Goal: Task Accomplishment & Management: Manage account settings

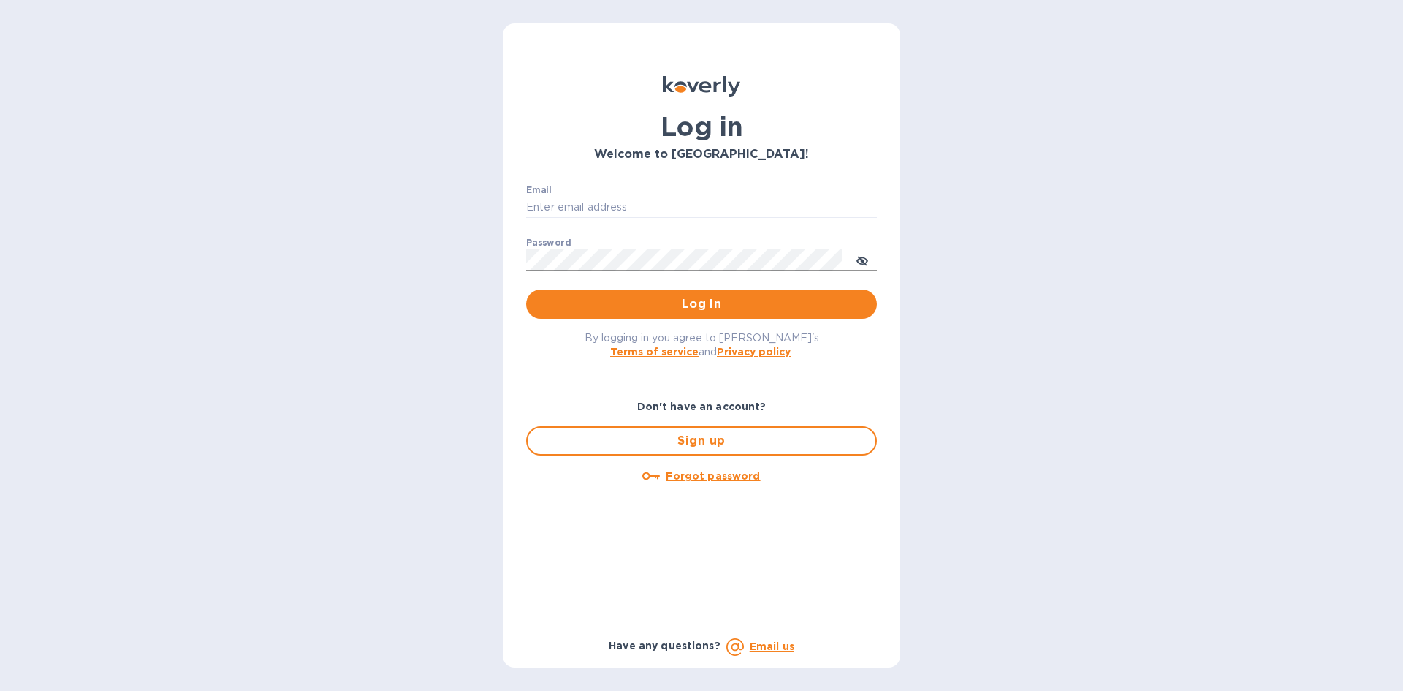
type input "ap@alumanate.com"
click at [865, 259] on icon "toggle password visibility" at bounding box center [863, 260] width 12 height 7
click at [737, 304] on span "Log in" at bounding box center [701, 304] width 327 height 18
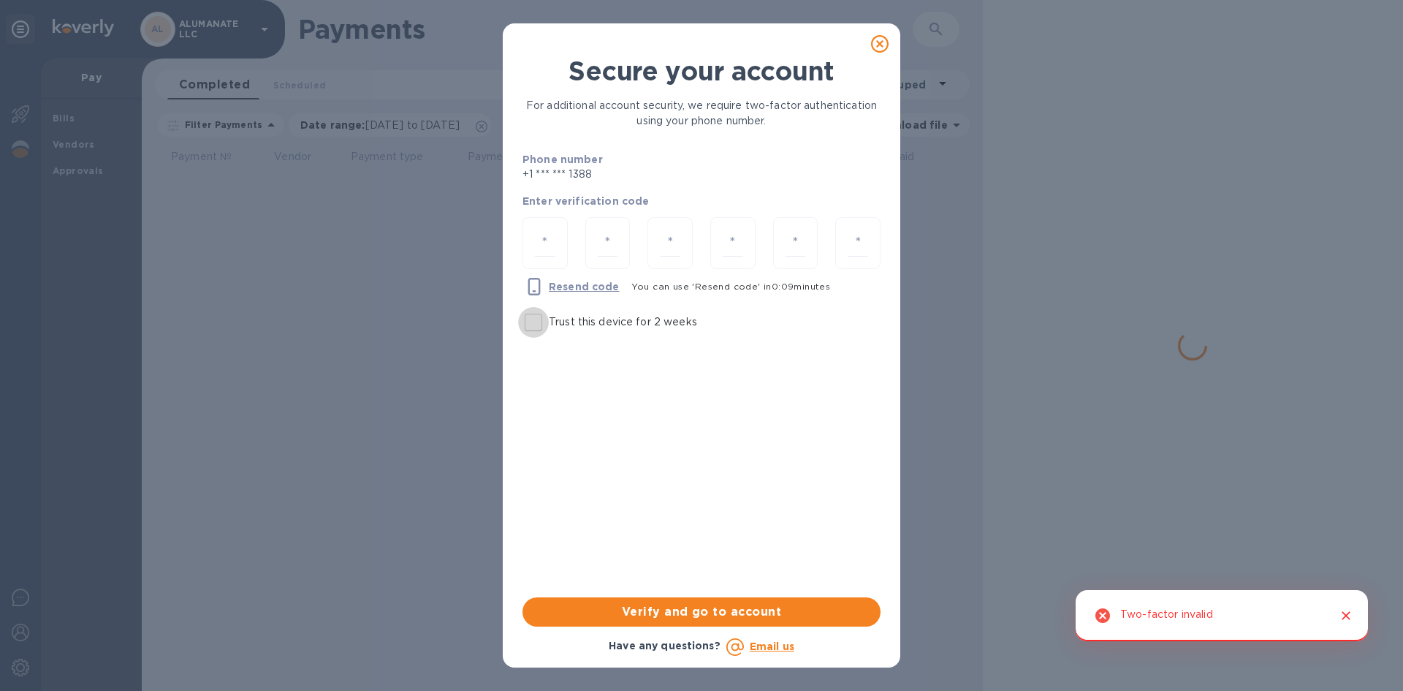
click at [537, 323] on input "Trust this device for 2 weeks" at bounding box center [533, 322] width 31 height 31
checkbox input "true"
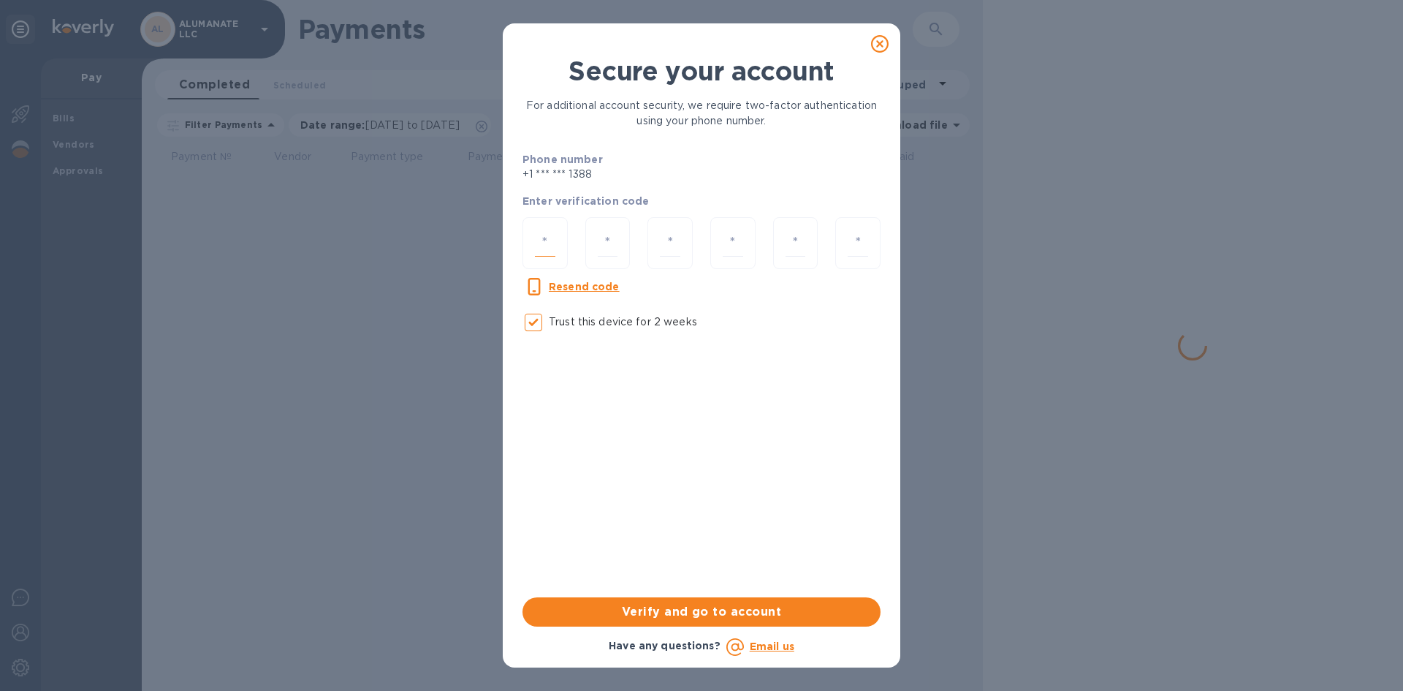
click at [552, 246] on input "number" at bounding box center [545, 242] width 20 height 27
type input "3"
type input "2"
type input "1"
type input "0"
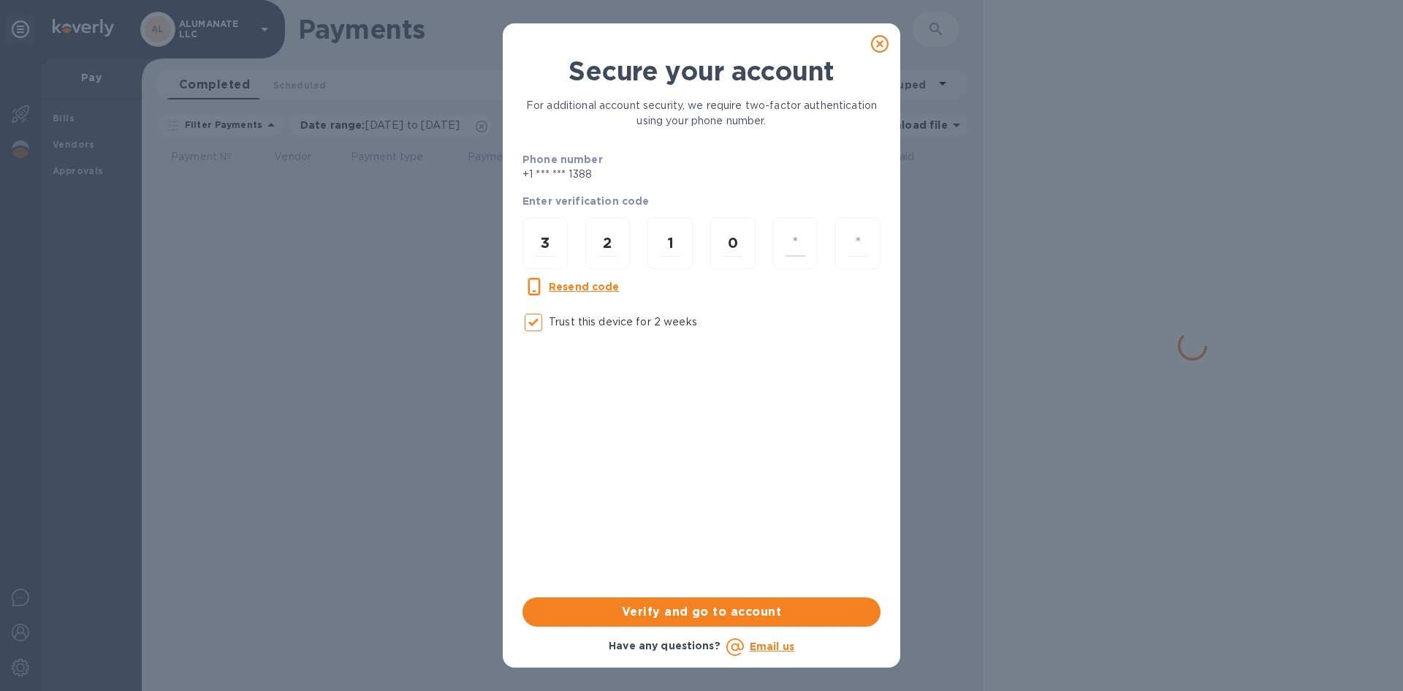
type input "1"
type input "5"
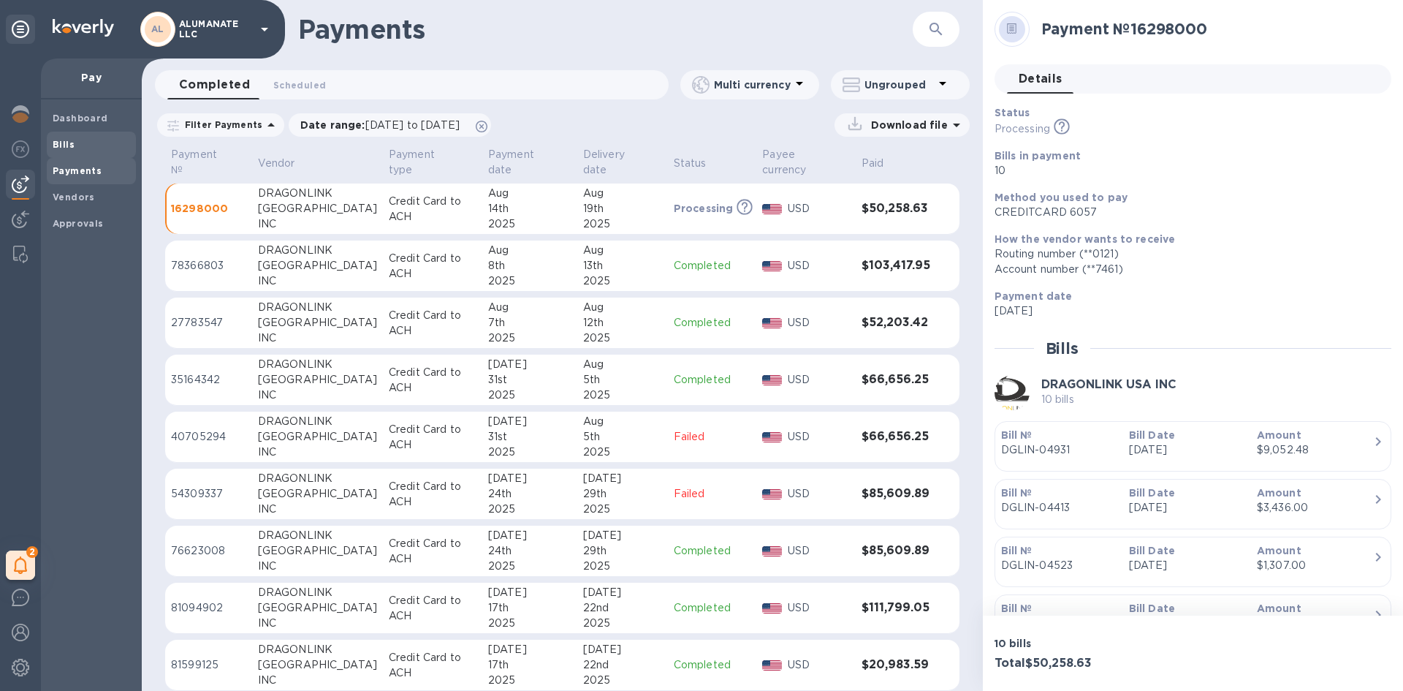
click at [67, 143] on b "Bills" at bounding box center [64, 144] width 22 height 11
